Goal: Information Seeking & Learning: Learn about a topic

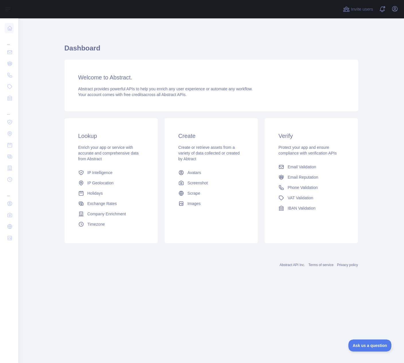
click at [162, 273] on div "Dashboard Welcome to Abstract. Abstract provides powerful APIs to help you enri…" at bounding box center [212, 151] width 294 height 267
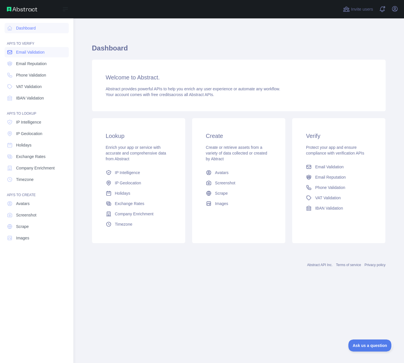
click at [33, 54] on span "Email Validation" at bounding box center [30, 52] width 28 height 6
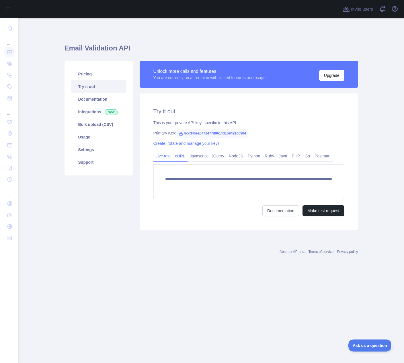
click at [177, 158] on link "cURL" at bounding box center [180, 155] width 15 height 9
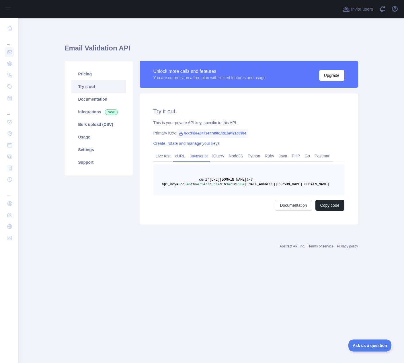
click at [198, 158] on link "Javascript" at bounding box center [198, 155] width 23 height 9
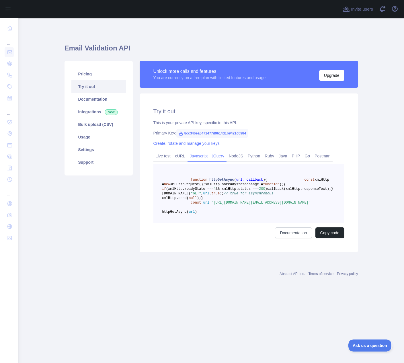
click at [215, 155] on link "jQuery" at bounding box center [218, 155] width 16 height 9
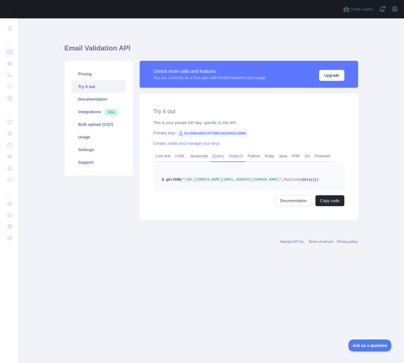
click at [233, 156] on link "NodeJS" at bounding box center [235, 155] width 19 height 9
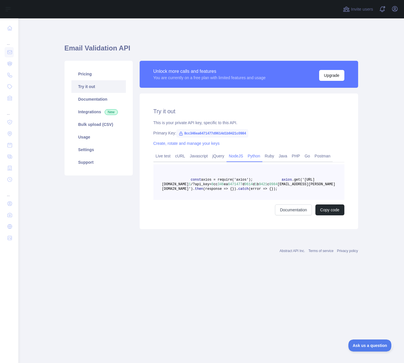
click at [249, 157] on link "Python" at bounding box center [253, 155] width 17 height 9
click at [266, 157] on link "Ruby" at bounding box center [269, 155] width 14 height 9
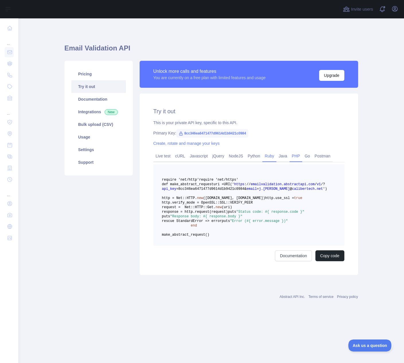
click at [290, 156] on link "PHP" at bounding box center [296, 155] width 13 height 9
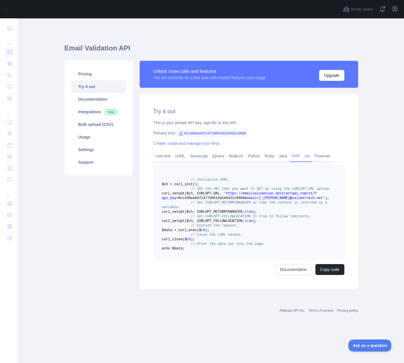
click at [306, 157] on link "Go" at bounding box center [307, 155] width 10 height 9
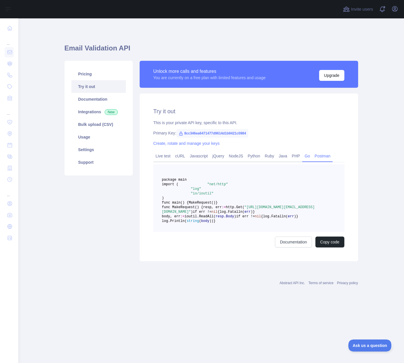
click at [318, 157] on link "Postman" at bounding box center [322, 155] width 20 height 9
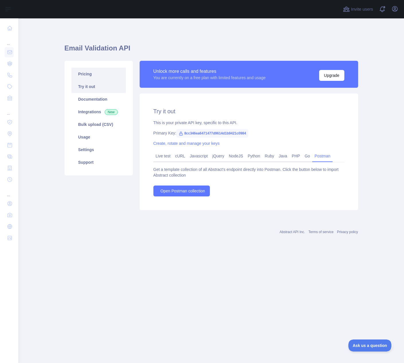
click at [85, 74] on link "Pricing" at bounding box center [98, 74] width 54 height 13
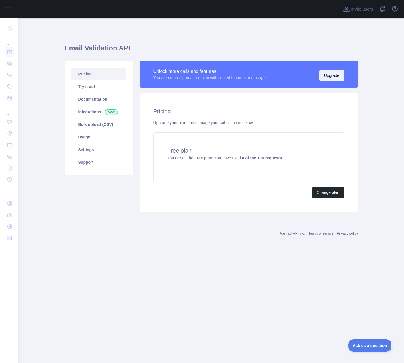
click at [333, 77] on button "Upgrade" at bounding box center [331, 75] width 25 height 11
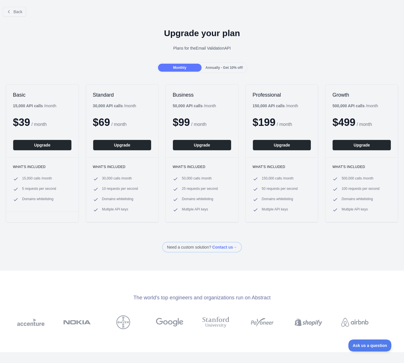
click at [216, 67] on span "Annually - Get 10% off!" at bounding box center [225, 68] width 38 height 4
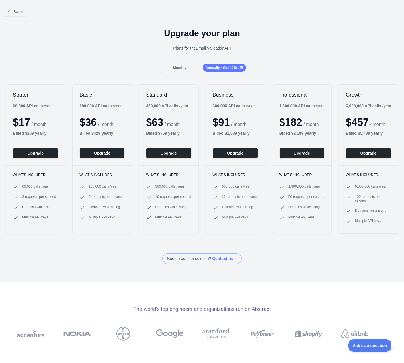
click at [196, 69] on div "Monthly" at bounding box center [179, 68] width 43 height 8
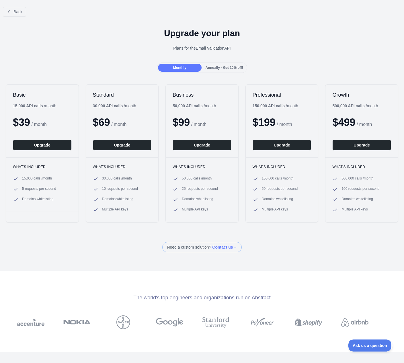
click at [232, 70] on div "Annually - Get 10% off!" at bounding box center [224, 68] width 43 height 8
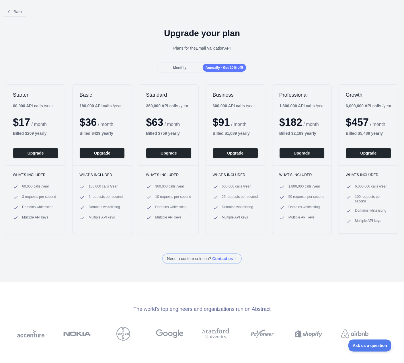
click at [186, 70] on div "Monthly" at bounding box center [179, 68] width 43 height 8
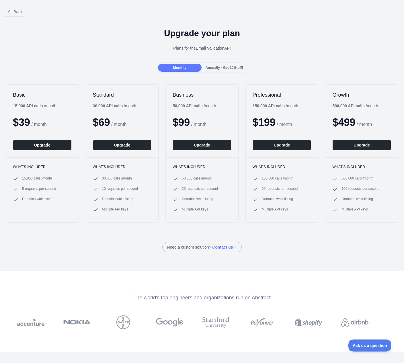
click at [218, 71] on div "Annually - Get 10% off!" at bounding box center [224, 68] width 43 height 8
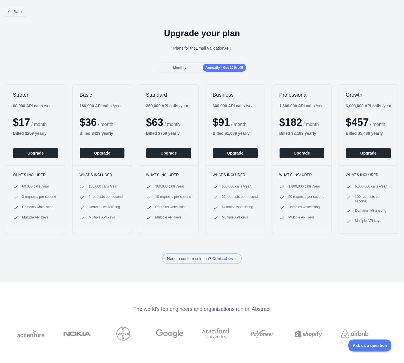
click at [188, 71] on div "Monthly" at bounding box center [179, 68] width 43 height 8
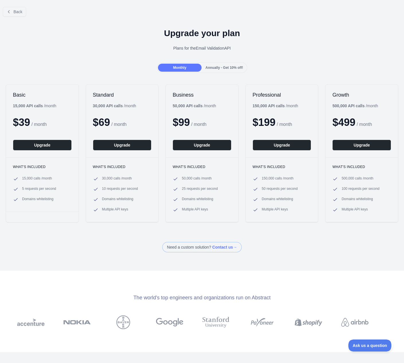
click at [225, 70] on span "Annually - Get 10% off!" at bounding box center [225, 68] width 38 height 4
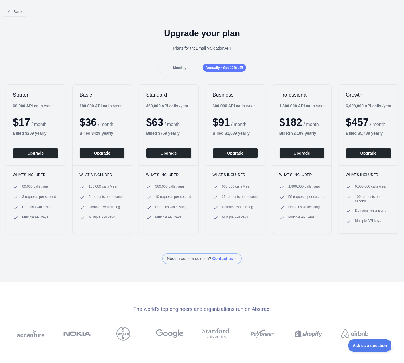
click at [182, 67] on span "Monthly" at bounding box center [179, 68] width 13 height 4
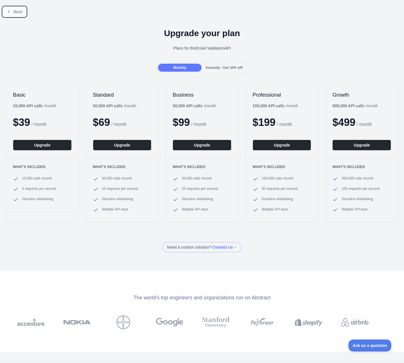
click at [11, 10] on button "Back" at bounding box center [14, 12] width 23 height 10
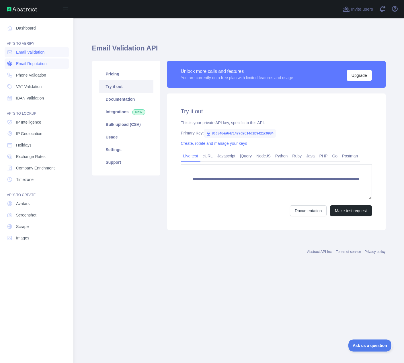
click at [38, 62] on span "Email Reputation" at bounding box center [31, 64] width 31 height 6
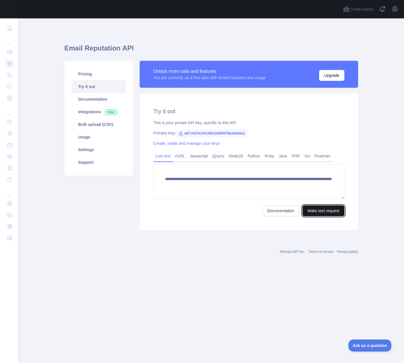
click at [318, 209] on button "Make test request" at bounding box center [323, 210] width 42 height 11
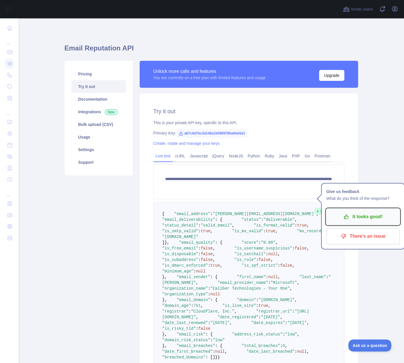
click at [356, 216] on p "It looks good!" at bounding box center [363, 217] width 65 height 10
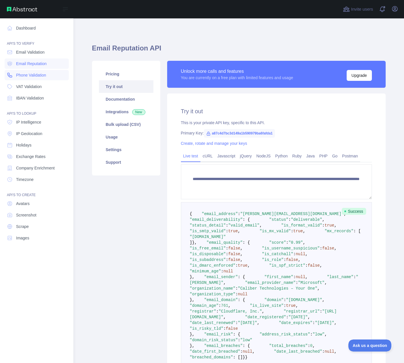
click at [31, 73] on span "Phone Validation" at bounding box center [31, 75] width 30 height 6
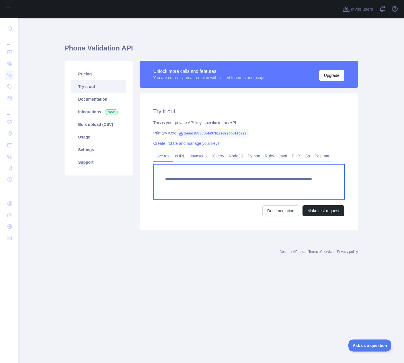
click at [262, 185] on textarea "**********" at bounding box center [248, 181] width 191 height 35
click at [278, 187] on textarea "**********" at bounding box center [248, 181] width 191 height 35
drag, startPoint x: 290, startPoint y: 185, endPoint x: 269, endPoint y: 183, distance: 21.0
click at [269, 183] on textarea "**********" at bounding box center [248, 181] width 191 height 35
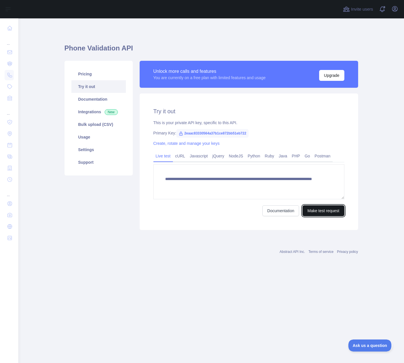
click at [327, 211] on button "Make test request" at bounding box center [323, 210] width 42 height 11
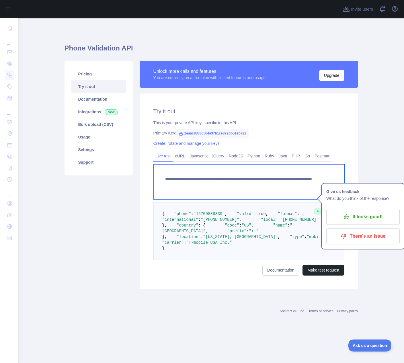
drag, startPoint x: 290, startPoint y: 184, endPoint x: 270, endPoint y: 183, distance: 20.4
click at [270, 183] on textarea "**********" at bounding box center [248, 181] width 191 height 35
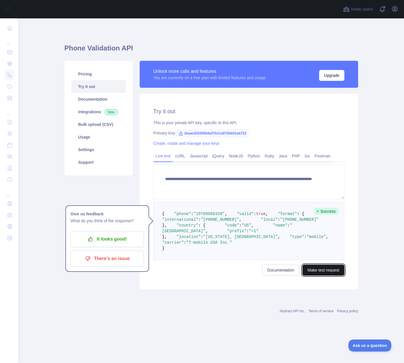
click at [330, 276] on button "Make test request" at bounding box center [323, 270] width 42 height 11
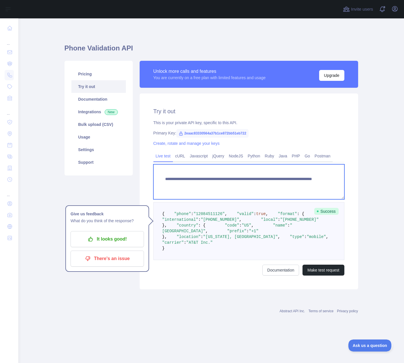
drag, startPoint x: 292, startPoint y: 185, endPoint x: 283, endPoint y: 186, distance: 8.9
click at [283, 186] on textarea "**********" at bounding box center [248, 181] width 191 height 35
type textarea "**********"
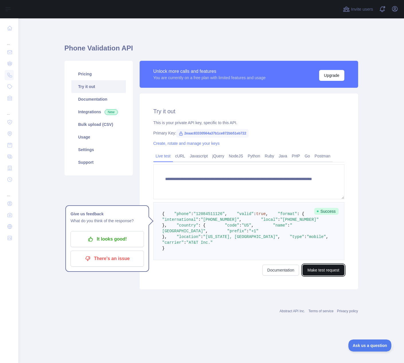
click at [324, 276] on button "Make test request" at bounding box center [323, 270] width 42 height 11
click at [93, 113] on link "Integrations New" at bounding box center [98, 112] width 54 height 13
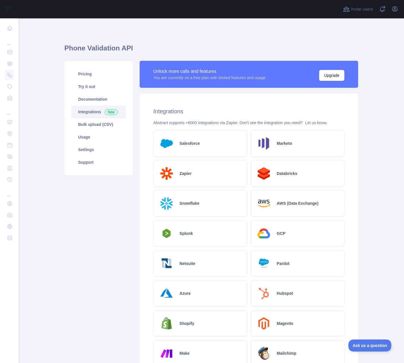
click at [194, 142] on h2 "Salesforce" at bounding box center [189, 143] width 20 height 6
